Goal: Task Accomplishment & Management: Manage account settings

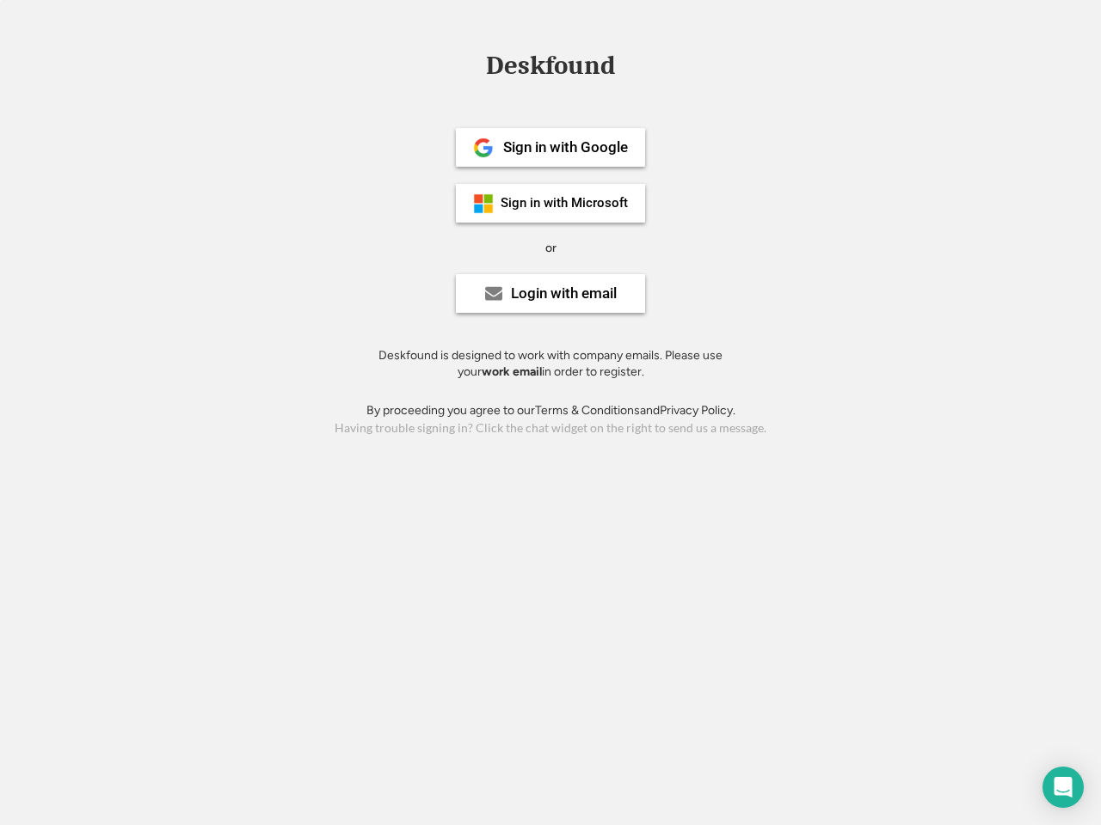
click at [550, 246] on div "or" at bounding box center [550, 248] width 11 height 17
click at [550, 69] on div "Deskfound" at bounding box center [550, 65] width 146 height 27
click at [470, 64] on div "Deskfound" at bounding box center [550, 68] width 1101 height 33
click at [550, 69] on div "Deskfound" at bounding box center [550, 65] width 146 height 27
click at [550, 248] on div "or" at bounding box center [550, 248] width 11 height 17
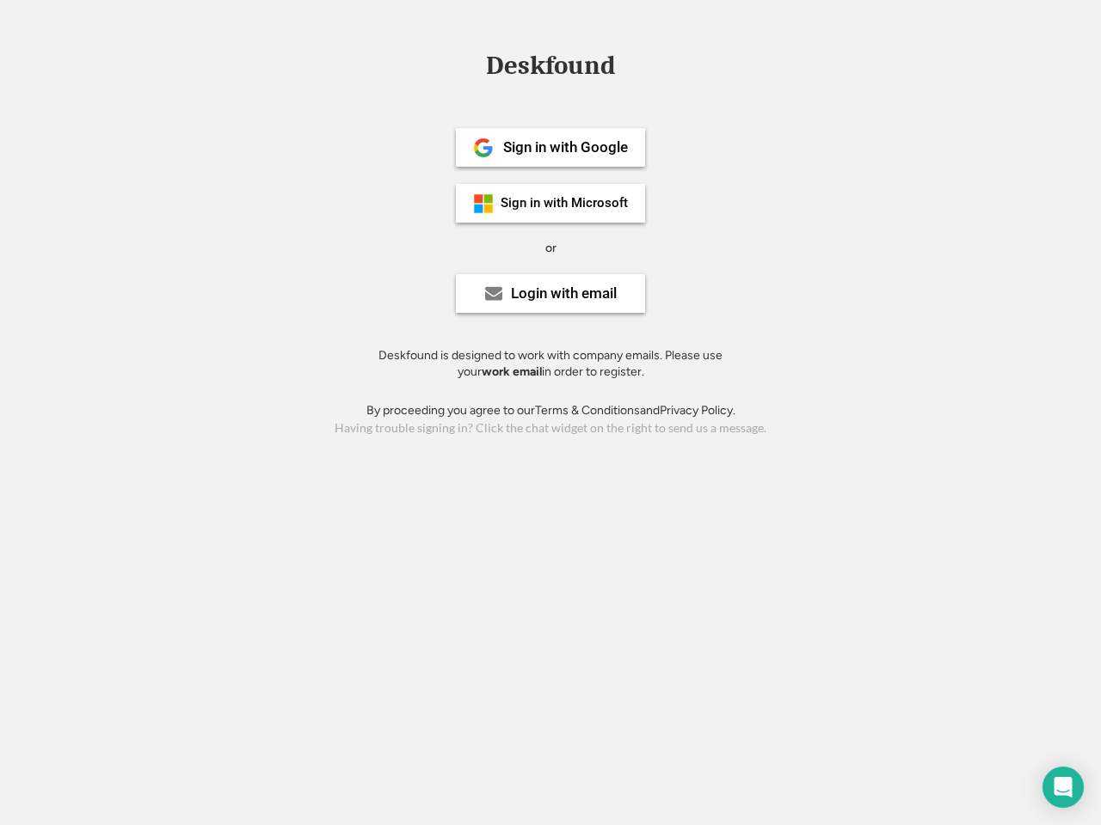
click at [550, 147] on div "Sign in with Google" at bounding box center [565, 147] width 125 height 15
click at [565, 147] on div "Sign in with Google" at bounding box center [565, 147] width 125 height 15
click at [483, 148] on img at bounding box center [483, 148] width 21 height 21
click at [550, 203] on div "Sign in with Microsoft" at bounding box center [563, 203] width 127 height 13
click at [565, 203] on div "Sign in with Microsoft" at bounding box center [563, 203] width 127 height 13
